Goal: Transaction & Acquisition: Download file/media

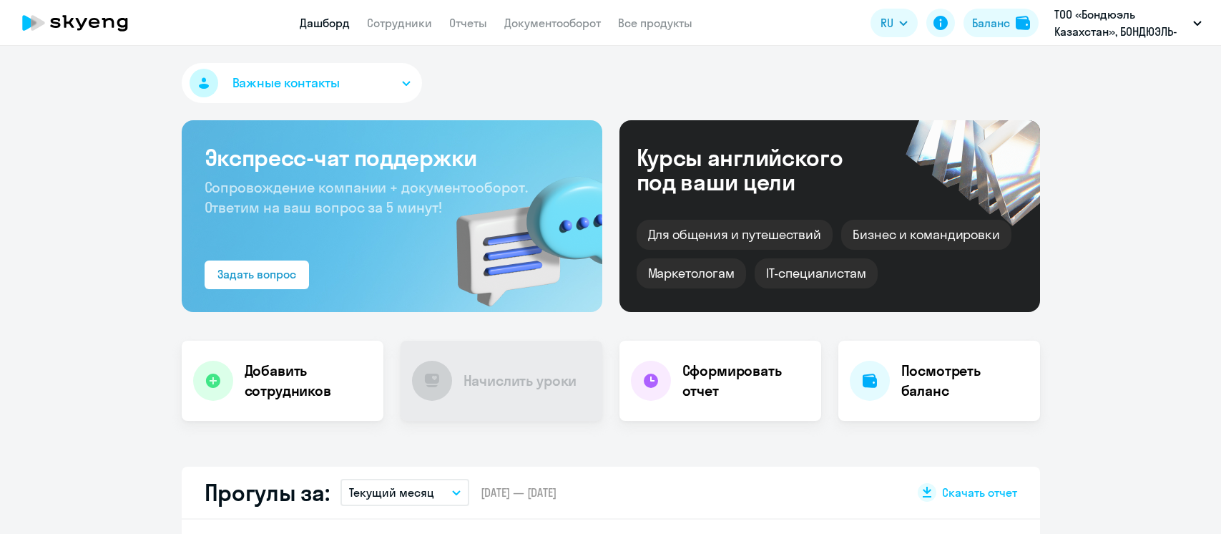
select select "30"
click at [403, 21] on link "Сотрудники" at bounding box center [399, 23] width 65 height 14
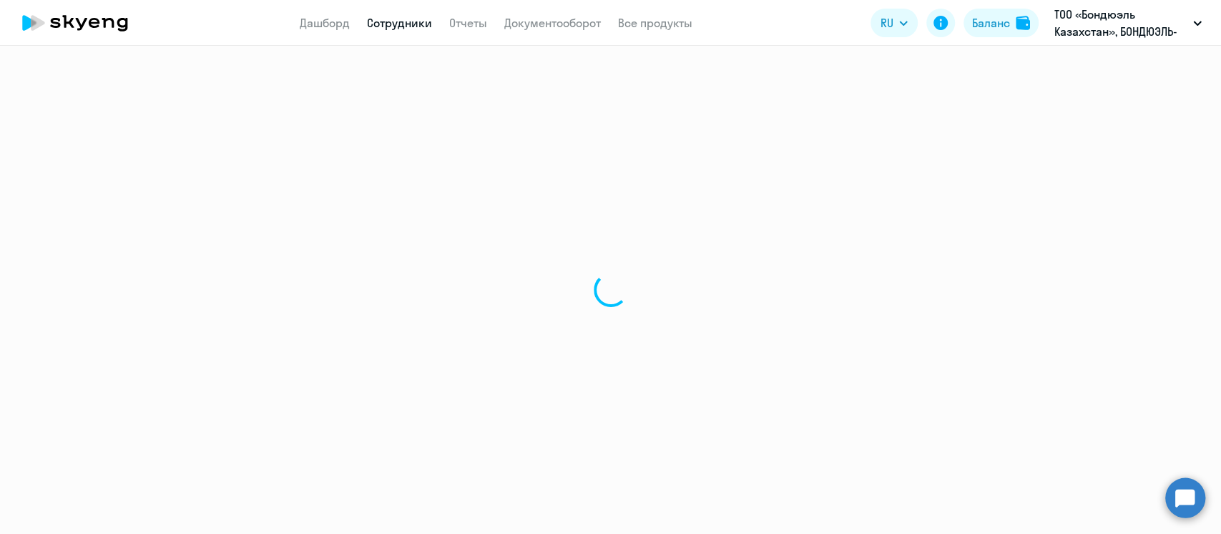
select select "30"
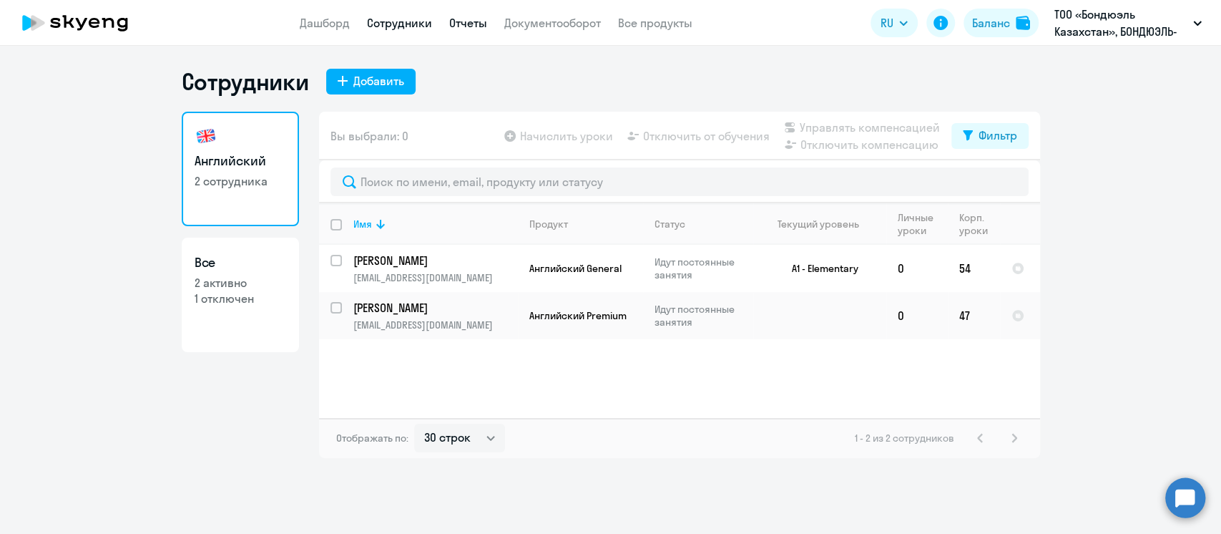
click at [477, 26] on link "Отчеты" at bounding box center [468, 23] width 38 height 14
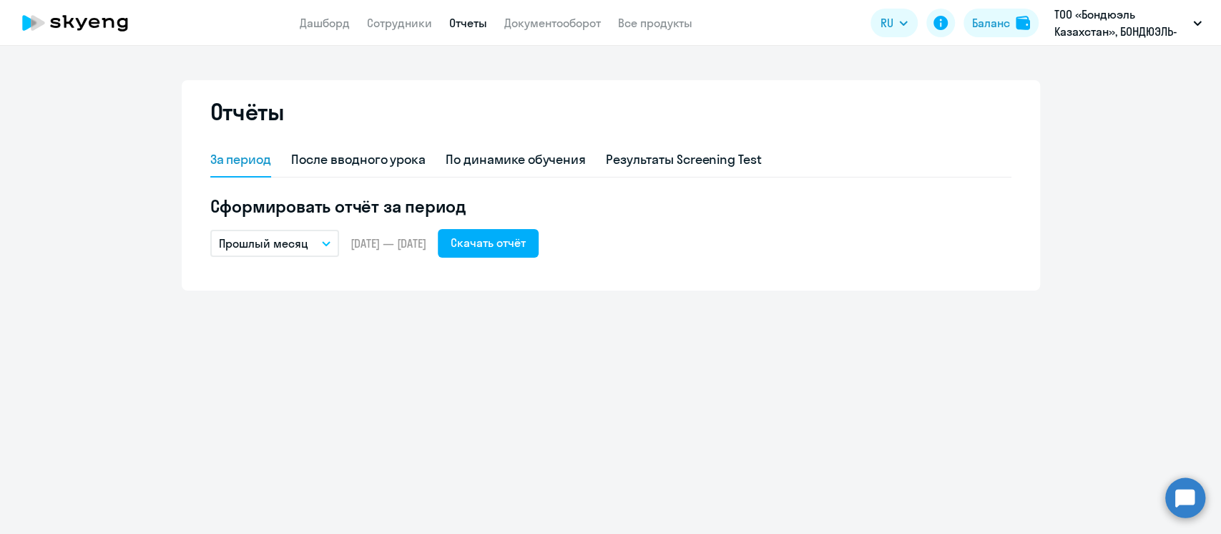
click at [326, 239] on button "Прошлый месяц" at bounding box center [274, 243] width 129 height 27
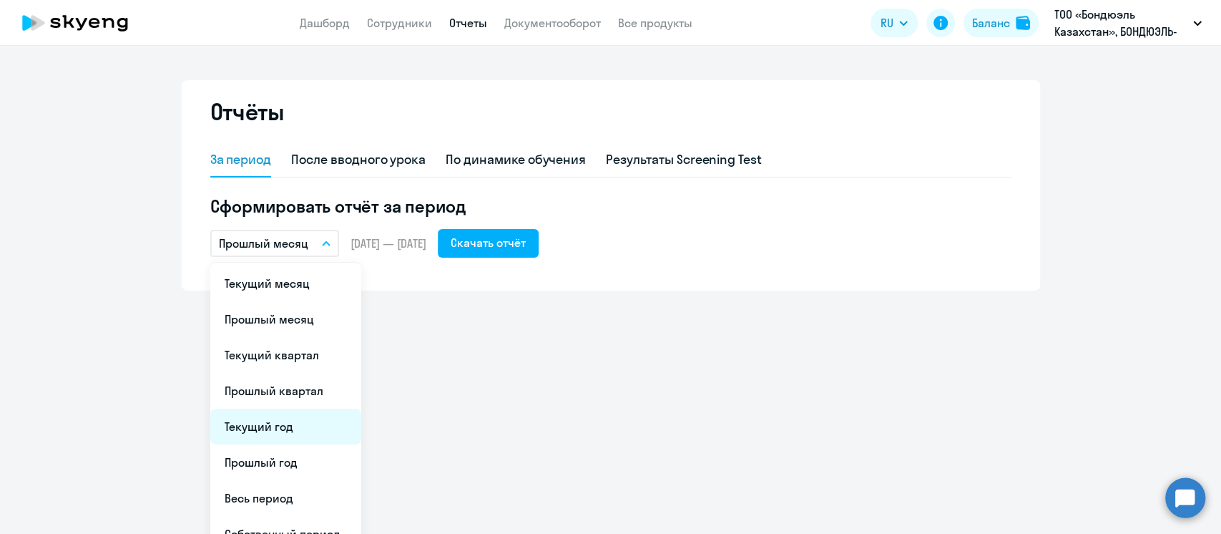
scroll to position [21, 0]
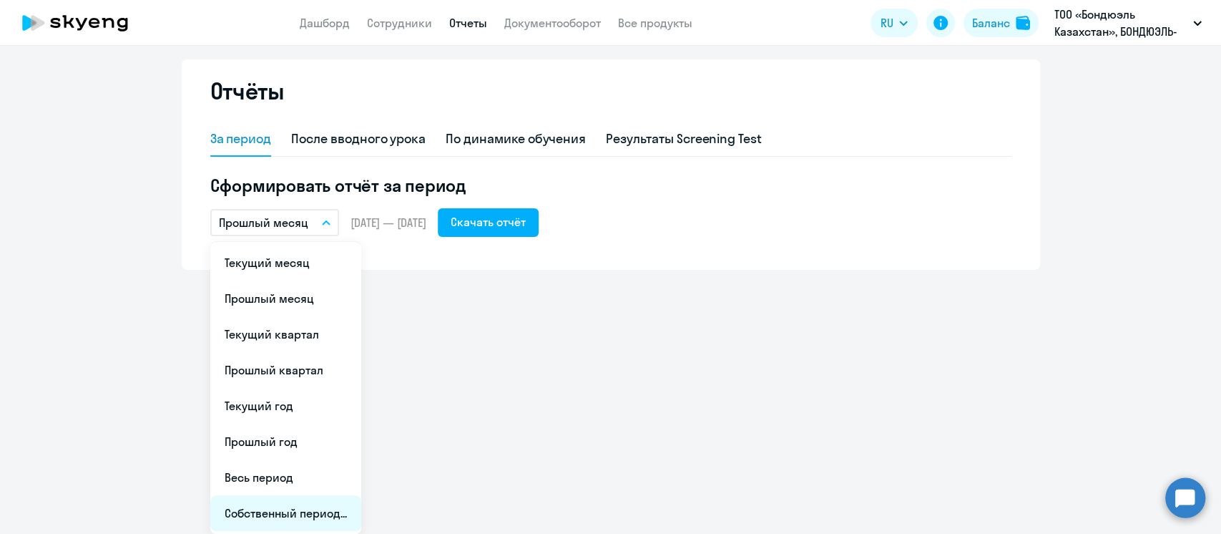
click at [308, 514] on li "Собственный период..." at bounding box center [285, 513] width 151 height 36
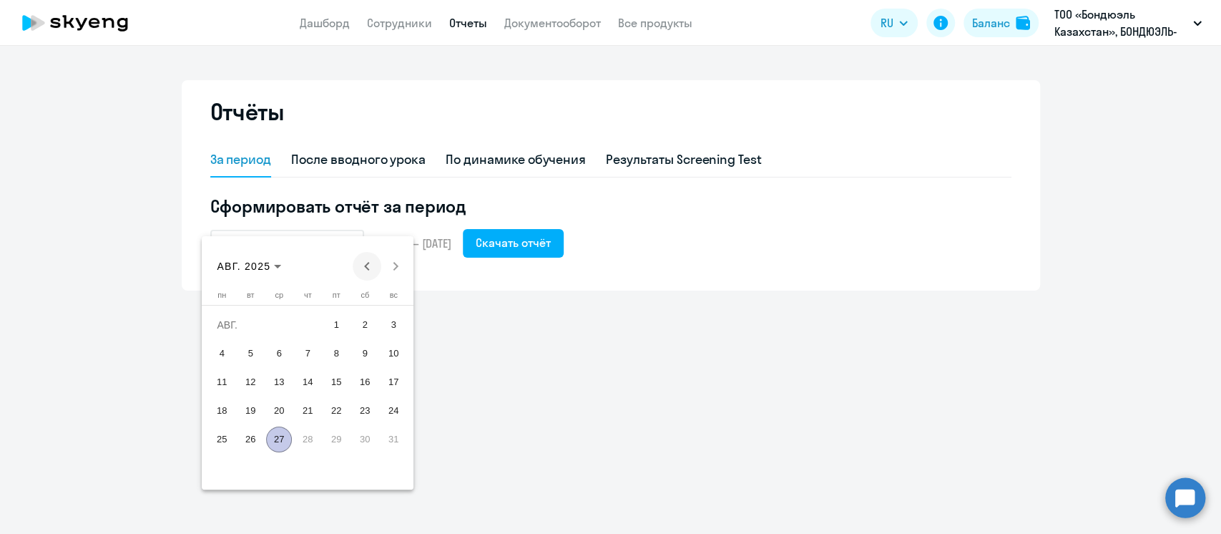
click at [375, 258] on span "Previous month" at bounding box center [367, 266] width 29 height 29
click at [370, 438] on span "26" at bounding box center [365, 439] width 26 height 26
click at [395, 268] on span "Next month" at bounding box center [395, 266] width 29 height 29
click at [225, 441] on span "25" at bounding box center [222, 439] width 26 height 26
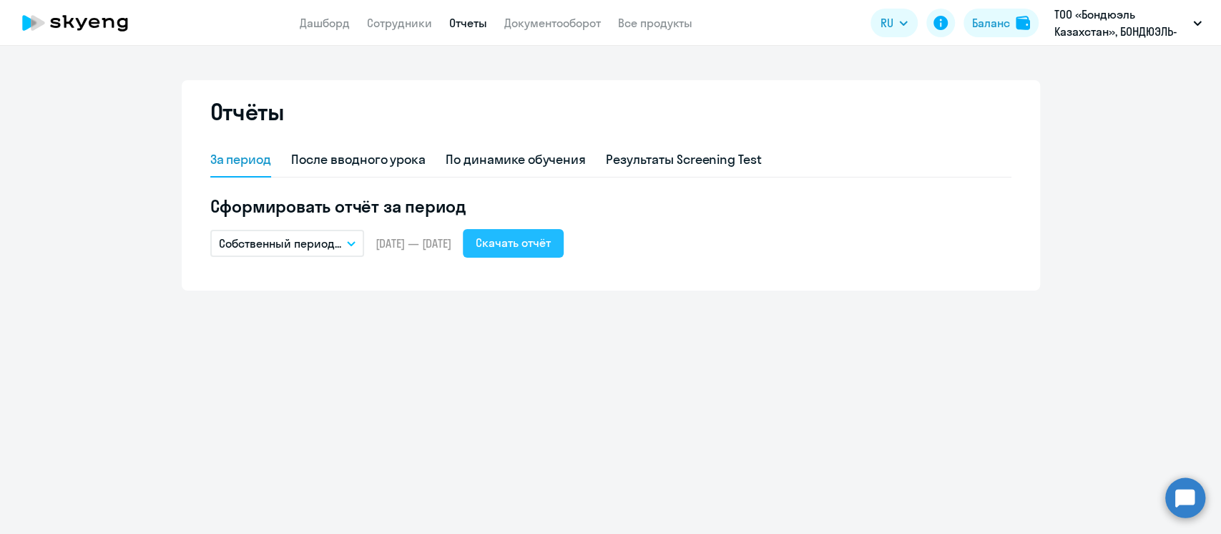
click at [550, 246] on div "Скачать отчёт" at bounding box center [513, 242] width 75 height 17
click at [551, 240] on div "Скачать отчёт" at bounding box center [513, 242] width 75 height 17
